Goal: Task Accomplishment & Management: Complete application form

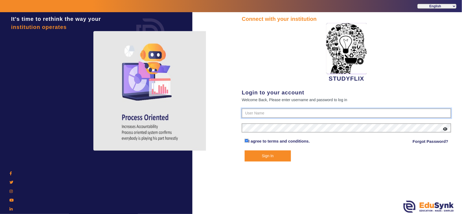
type input "6354922771"
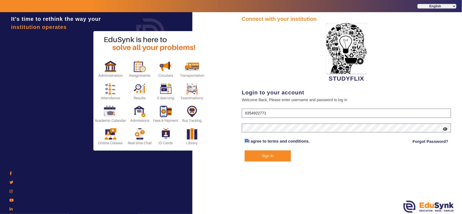
click at [262, 157] on button "Sign In" at bounding box center [268, 156] width 46 height 11
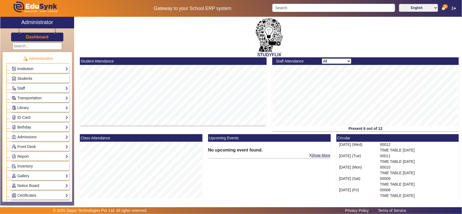
click at [30, 79] on span "Students" at bounding box center [24, 78] width 15 height 4
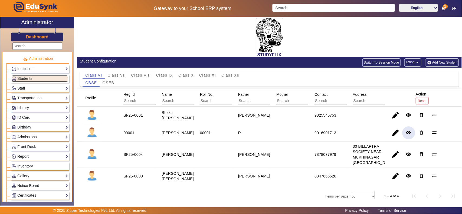
click at [406, 135] on mat-icon "remove_red_eye" at bounding box center [408, 132] width 5 height 5
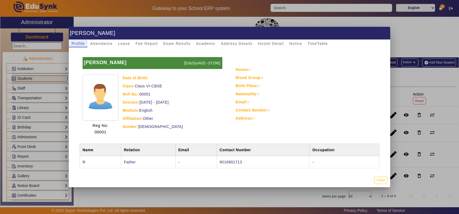
click at [211, 64] on p "[EduSynkID:-37296]" at bounding box center [203, 63] width 40 height 12
copy p "37296"
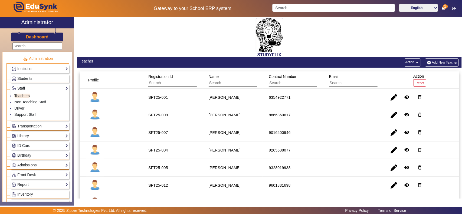
click at [35, 33] on div "Dashboard" at bounding box center [37, 34] width 74 height 13
click at [36, 38] on h3 "Dashboard" at bounding box center [37, 36] width 23 height 5
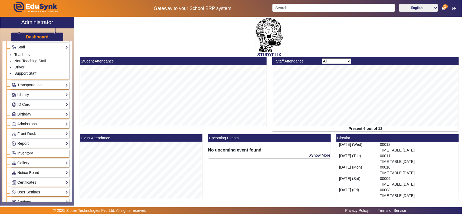
scroll to position [113, 0]
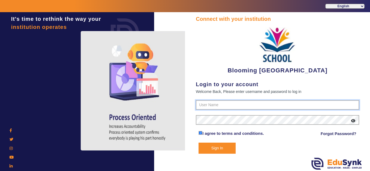
type input "4141419999"
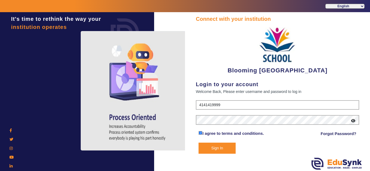
click at [217, 144] on button "Sign In" at bounding box center [216, 148] width 37 height 11
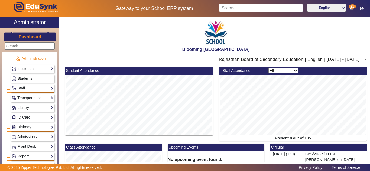
click at [20, 78] on span "Students" at bounding box center [24, 78] width 15 height 4
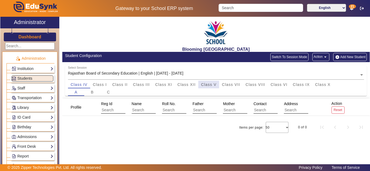
click at [208, 84] on span "Class V" at bounding box center [208, 85] width 15 height 4
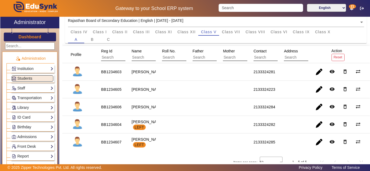
scroll to position [66, 0]
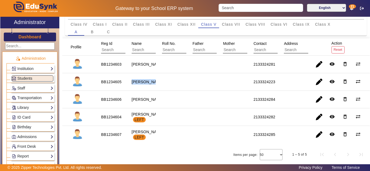
drag, startPoint x: 142, startPoint y: 77, endPoint x: 145, endPoint y: 80, distance: 4.7
click at [145, 80] on div "Daiwik Nath" at bounding box center [148, 81] width 32 height 5
click at [330, 79] on mat-icon "remove_red_eye" at bounding box center [331, 81] width 5 height 5
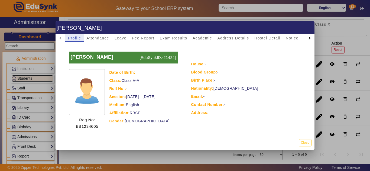
click at [167, 57] on p "[EduSynkID:-21424]" at bounding box center [158, 58] width 40 height 12
copy p "21424"
click at [308, 144] on button "Close" at bounding box center [305, 142] width 13 height 7
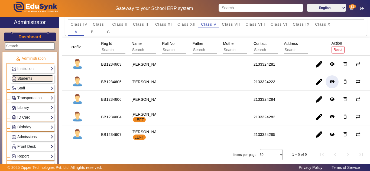
click at [330, 79] on mat-icon "remove_red_eye" at bounding box center [331, 81] width 5 height 5
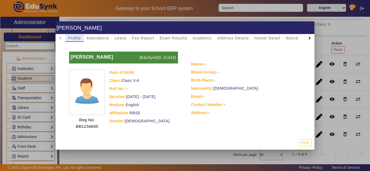
drag, startPoint x: 305, startPoint y: 141, endPoint x: 288, endPoint y: 110, distance: 34.9
click at [304, 140] on button "Close" at bounding box center [305, 142] width 13 height 7
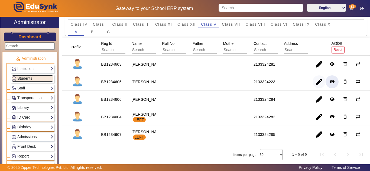
click at [318, 76] on span "button" at bounding box center [318, 82] width 13 height 13
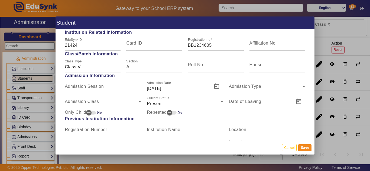
scroll to position [271, 0]
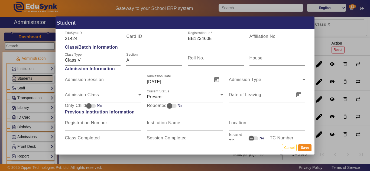
click at [72, 38] on input "21424" at bounding box center [93, 38] width 56 height 6
click at [99, 58] on input "Class V" at bounding box center [93, 60] width 56 height 6
click at [136, 40] on input "Card ID" at bounding box center [154, 38] width 56 height 6
paste input "21424"
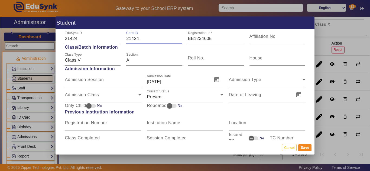
type input "21424"
click at [75, 38] on input "21424" at bounding box center [93, 38] width 56 height 6
click at [129, 39] on input "21424" at bounding box center [154, 38] width 56 height 6
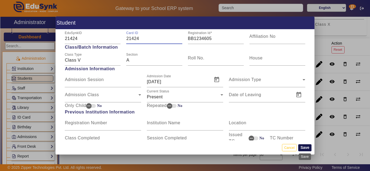
click at [307, 147] on button "Save" at bounding box center [304, 148] width 13 height 7
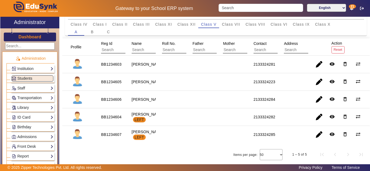
scroll to position [66, 0]
